Goal: Check status: Check status

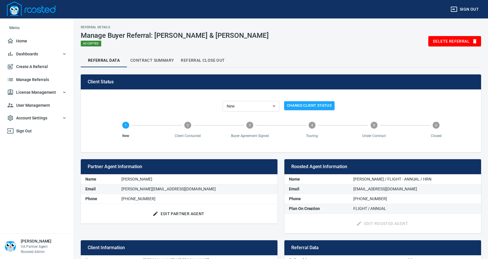
scroll to position [81, 0]
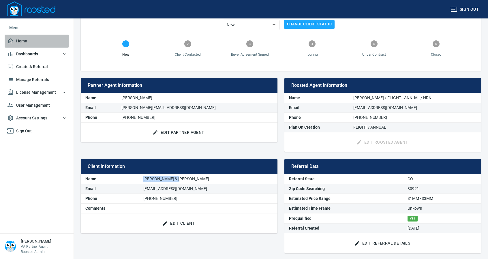
click at [21, 40] on span "Home" at bounding box center [37, 40] width 60 height 7
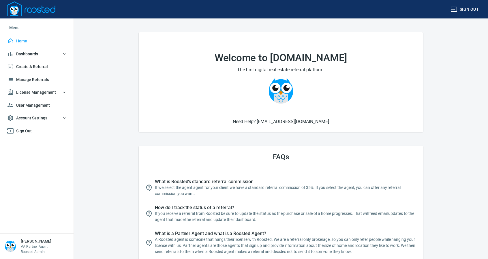
click at [38, 78] on span "Manage Referrals" at bounding box center [37, 79] width 60 height 7
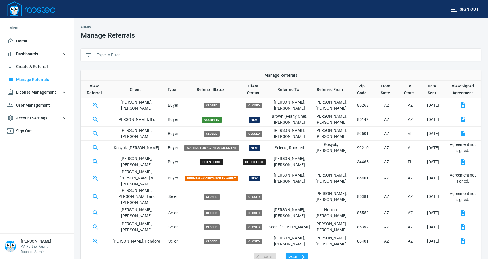
click at [147, 53] on input "text" at bounding box center [286, 54] width 379 height 9
click at [147, 53] on input "d" at bounding box center [286, 54] width 379 height 9
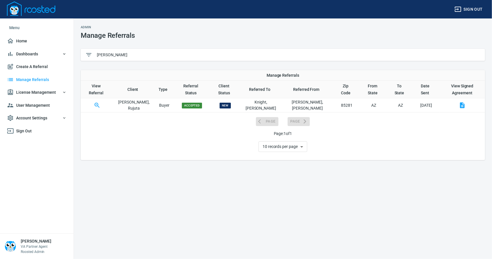
type input "[PERSON_NAME]"
click at [100, 102] on icon "button" at bounding box center [97, 105] width 7 height 7
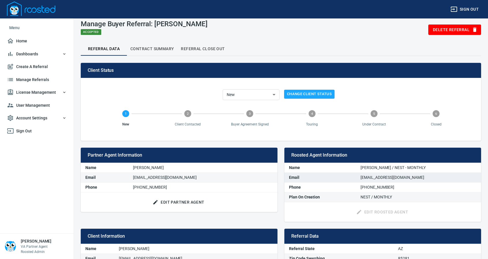
scroll to position [11, 0]
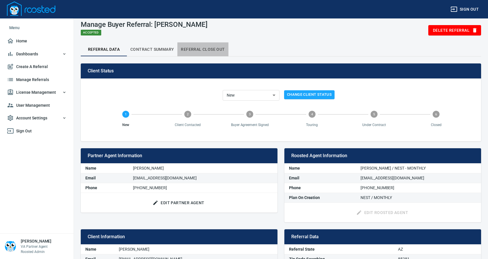
click at [206, 45] on button "Referral Close Out" at bounding box center [202, 49] width 51 height 14
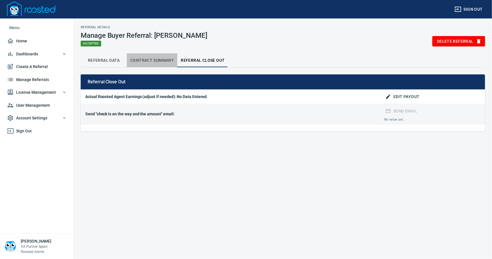
click at [153, 59] on span "Contract Summary" at bounding box center [152, 60] width 44 height 7
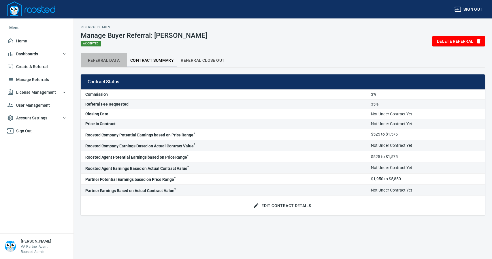
click at [104, 61] on span "Referral Data" at bounding box center [103, 60] width 39 height 7
